Goal: Task Accomplishment & Management: Use online tool/utility

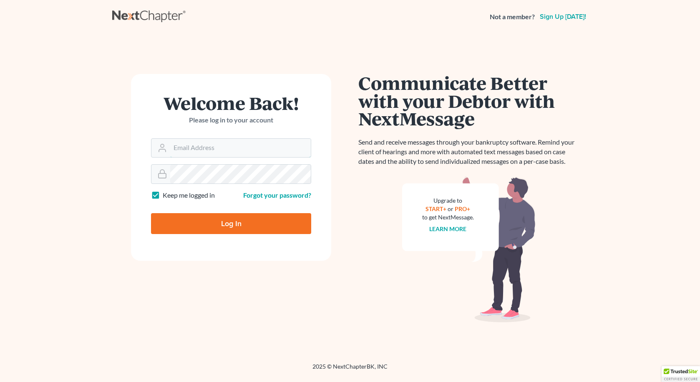
type input "[EMAIL_ADDRESS][DOMAIN_NAME]"
click at [231, 222] on input "Log In" at bounding box center [231, 223] width 160 height 21
type input "Thinking..."
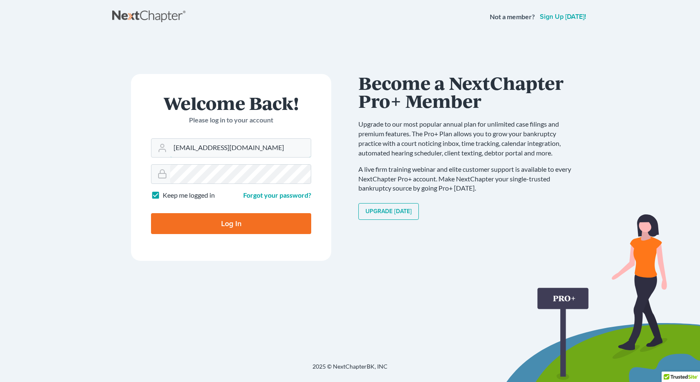
type input "awit@jennislaw.com"
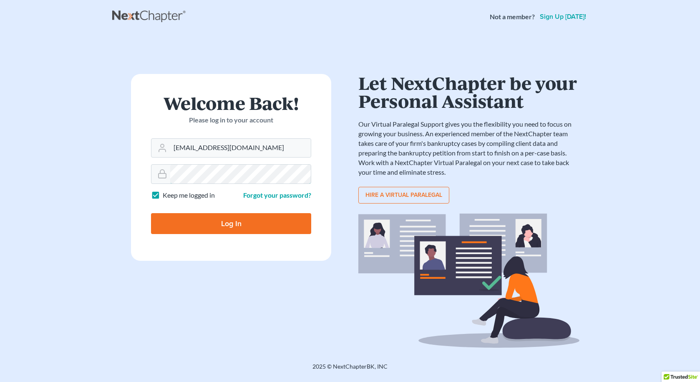
click at [231, 222] on input "Log In" at bounding box center [231, 223] width 160 height 21
type input "Thinking..."
